Goal: Navigation & Orientation: Find specific page/section

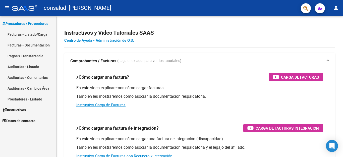
click at [35, 35] on link "Facturas - Listado/Carga" at bounding box center [28, 34] width 56 height 11
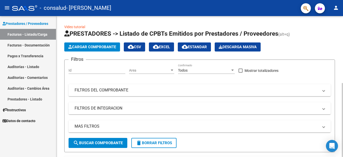
click at [342, 99] on div at bounding box center [341, 120] width 1 height 74
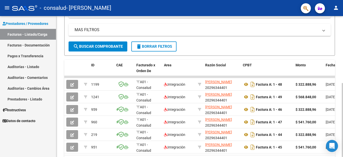
scroll to position [121, 0]
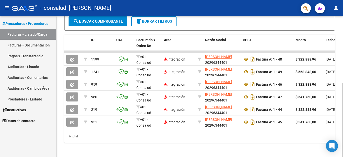
click at [342, 110] on div at bounding box center [341, 120] width 1 height 74
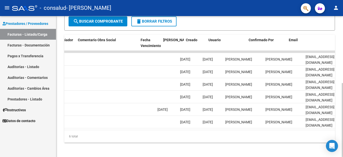
scroll to position [0, 787]
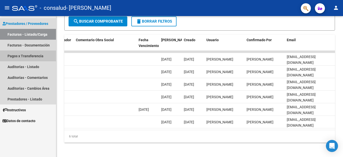
click at [35, 58] on link "Pagos x Transferencia" at bounding box center [28, 55] width 56 height 11
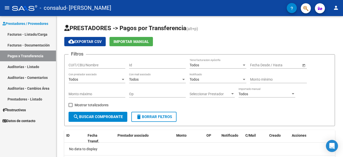
click at [335, 7] on mat-icon "person" at bounding box center [336, 8] width 6 height 6
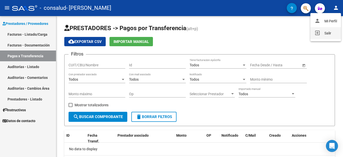
click at [326, 31] on button "exit_to_app Salir" at bounding box center [325, 33] width 31 height 12
